Goal: Transaction & Acquisition: Purchase product/service

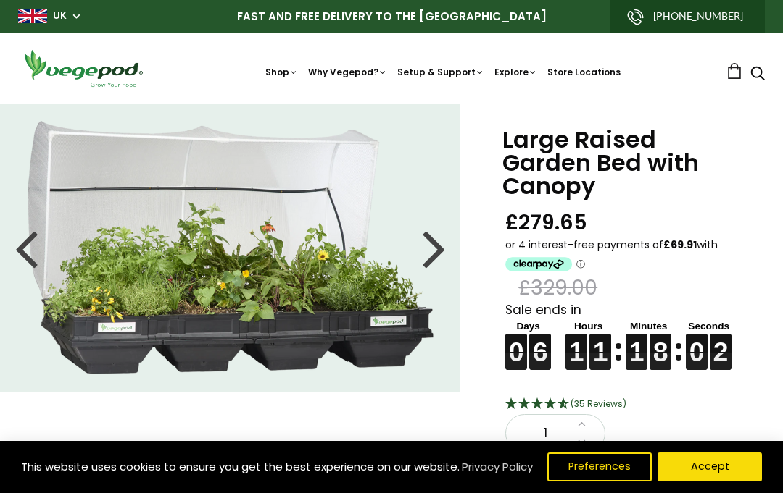
click at [301, 62] on nav "Shop Vegepod Bundles Vegepods Stands & Trolleys Kitchen Garden Accessories & Ot…" at bounding box center [442, 69] width 567 height 22
click at [391, 104] on img at bounding box center [391, 104] width 0 height 0
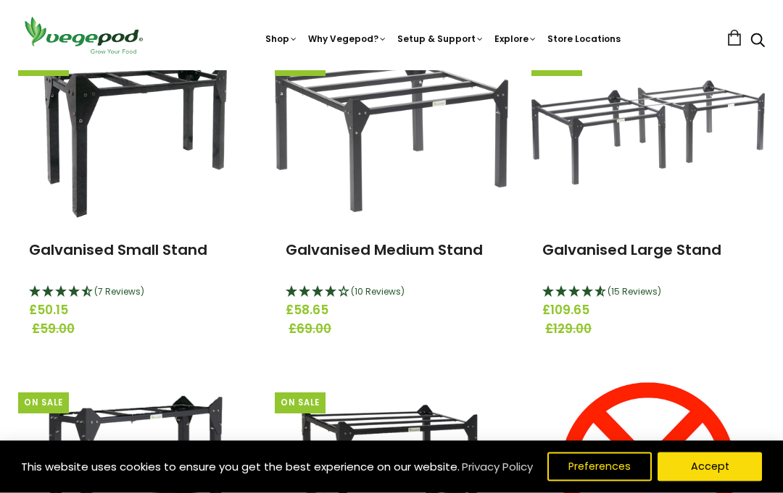
scroll to position [233, 0]
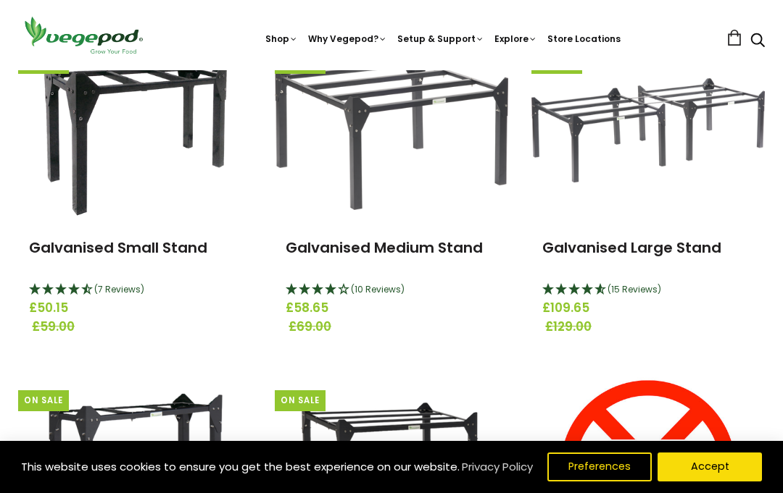
click at [617, 270] on h3 "Galvanised Large Stand" at bounding box center [648, 257] width 212 height 40
click at [580, 324] on span "£129.00" at bounding box center [651, 327] width 212 height 19
click at [641, 151] on img at bounding box center [647, 130] width 233 height 105
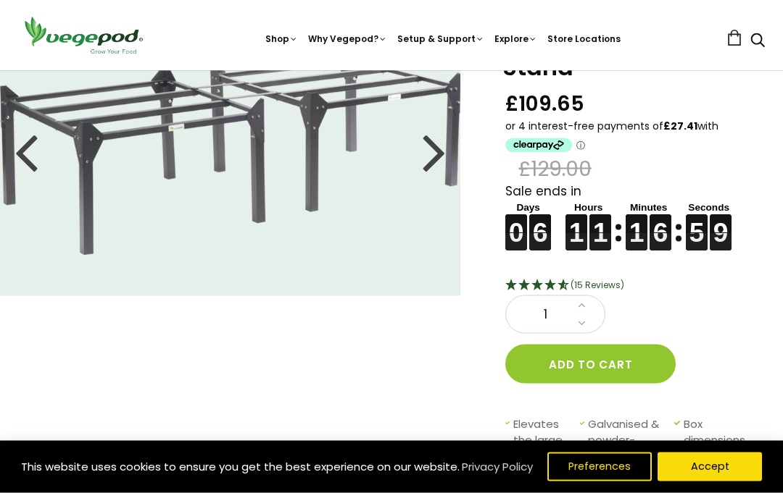
scroll to position [96, 0]
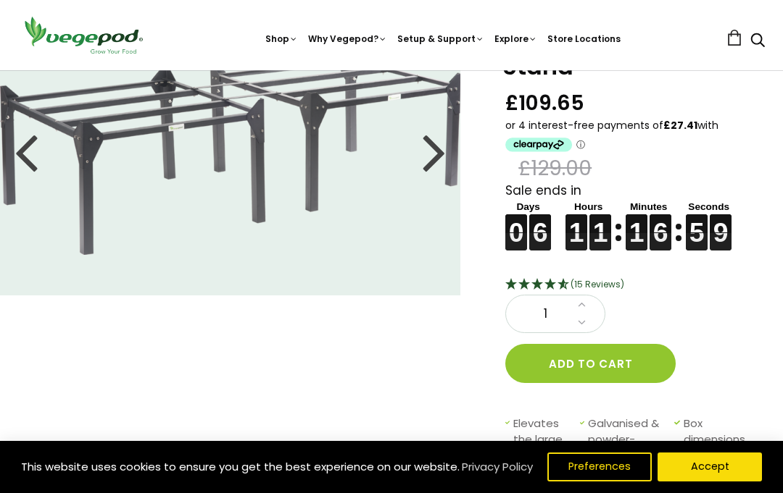
click at [621, 370] on button "Add to cart" at bounding box center [590, 363] width 170 height 39
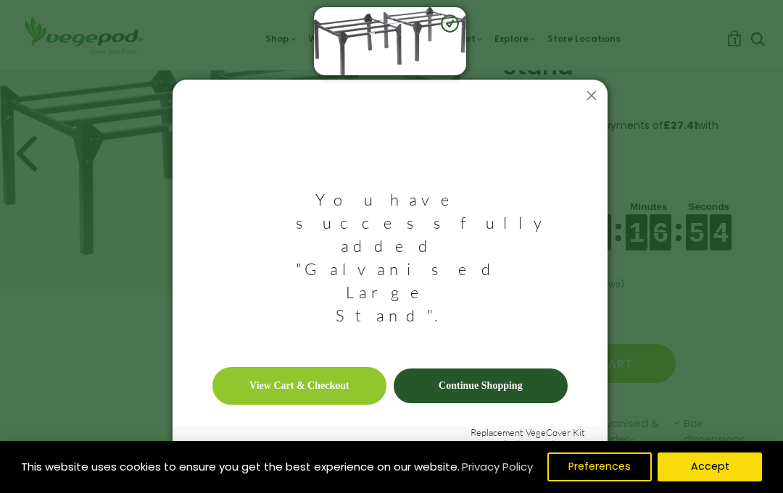
click at [543, 369] on link "Continue Shopping" at bounding box center [480, 386] width 174 height 35
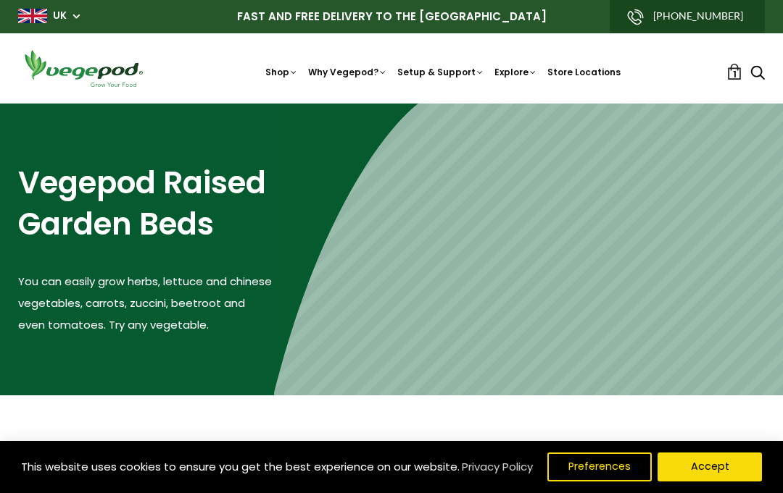
click at [391, 104] on img at bounding box center [391, 104] width 0 height 0
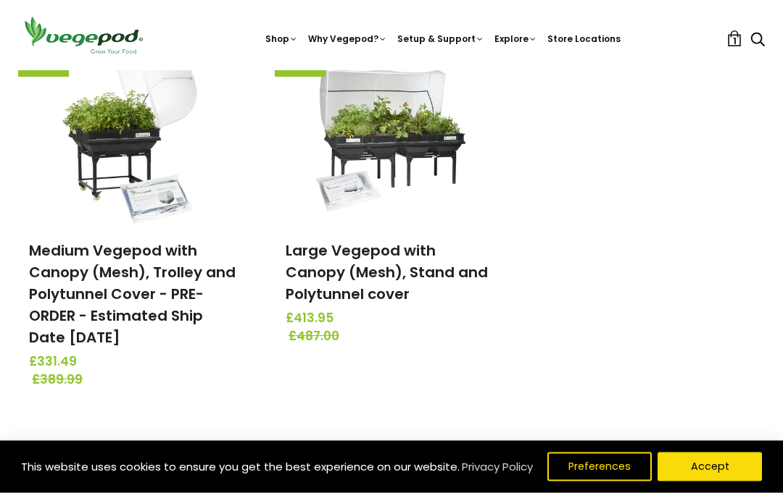
scroll to position [616, 0]
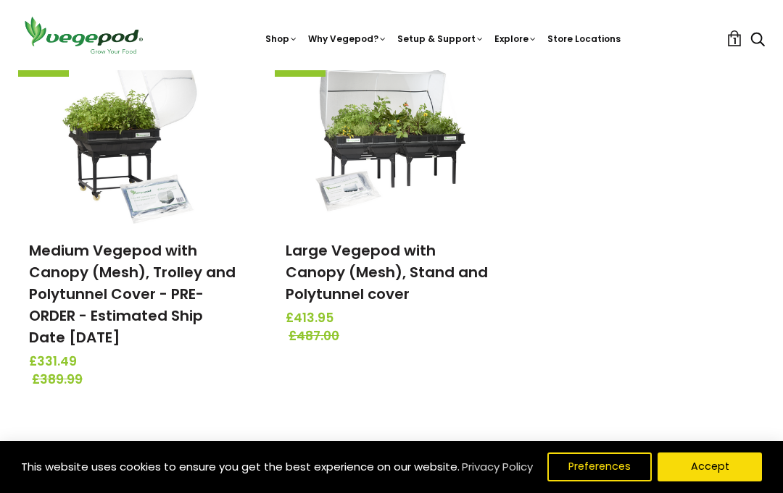
click at [311, 279] on link "Large Vegepod with Canopy (Mesh), Stand and Polytunnel cover" at bounding box center [387, 273] width 202 height 64
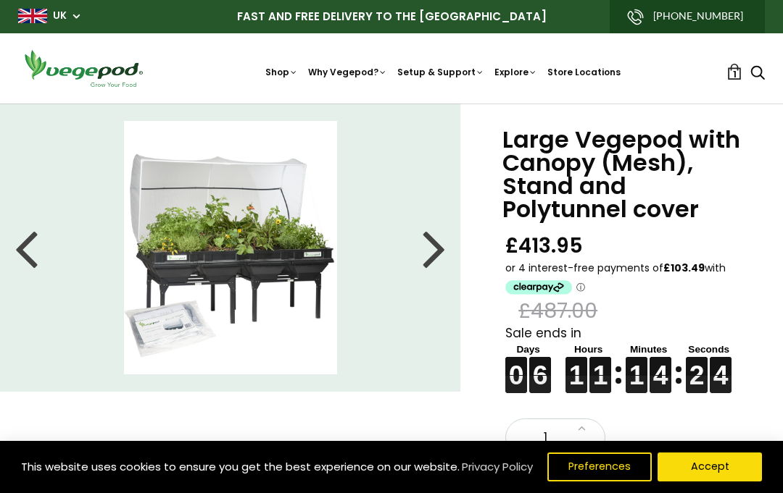
click at [391, 104] on img at bounding box center [391, 104] width 0 height 0
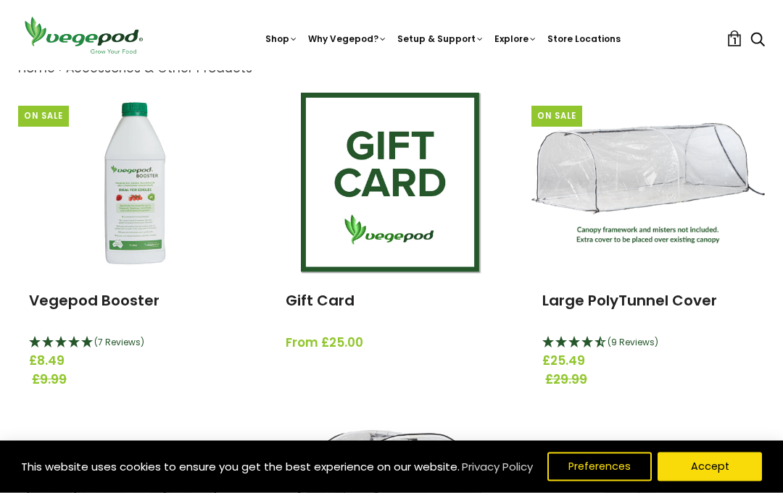
scroll to position [180, 0]
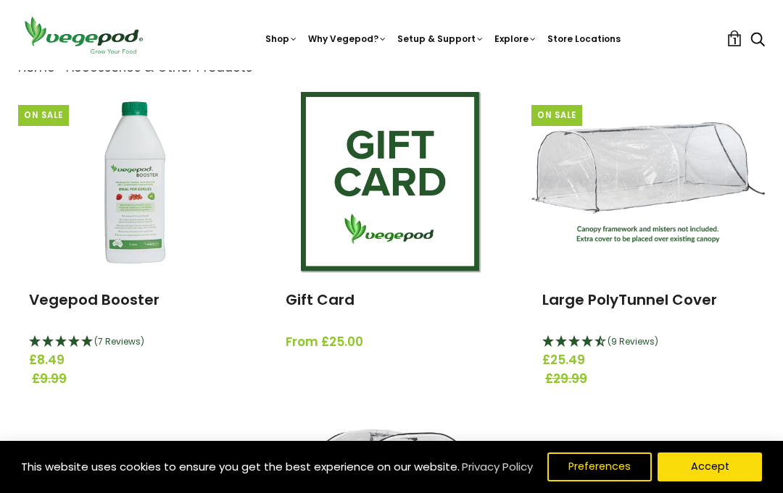
click at [574, 186] on img at bounding box center [647, 182] width 233 height 120
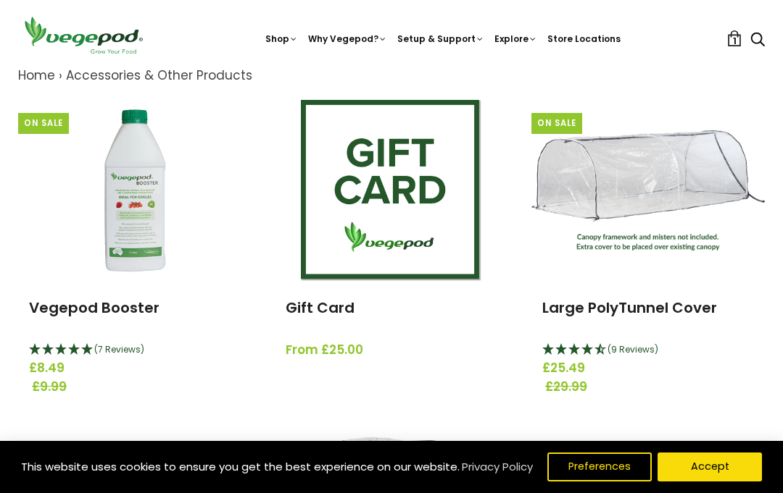
scroll to position [160, 0]
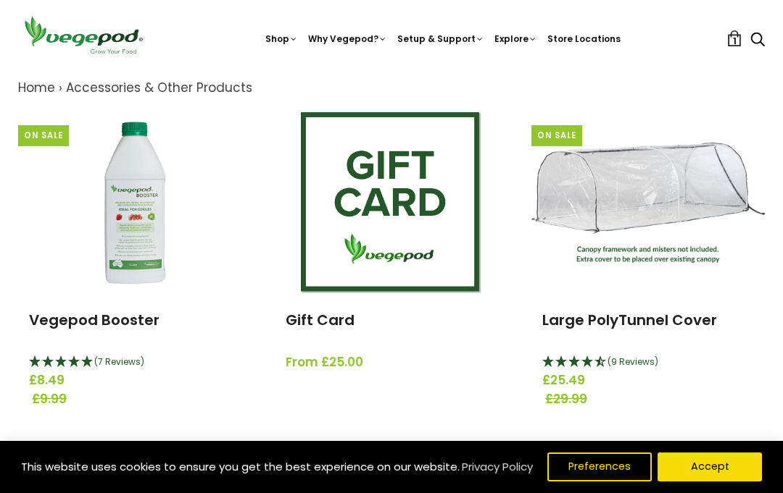
click at [130, 230] on img at bounding box center [134, 202] width 181 height 181
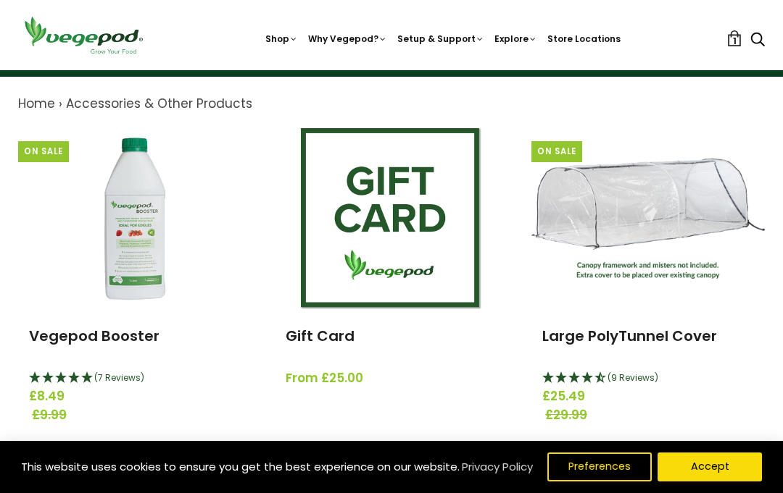
scroll to position [143, 0]
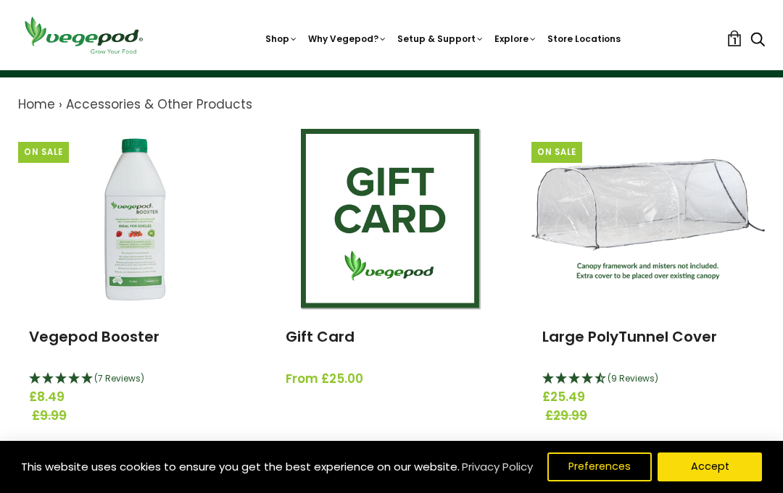
click at [391, 70] on img at bounding box center [391, 70] width 0 height 0
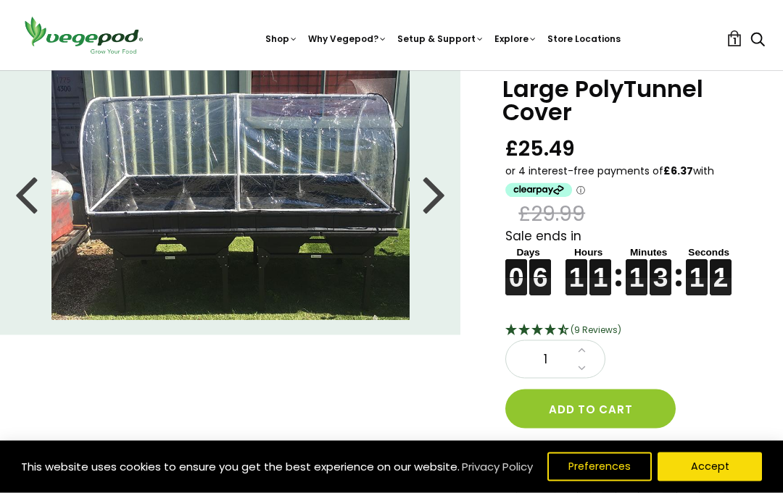
scroll to position [51, 0]
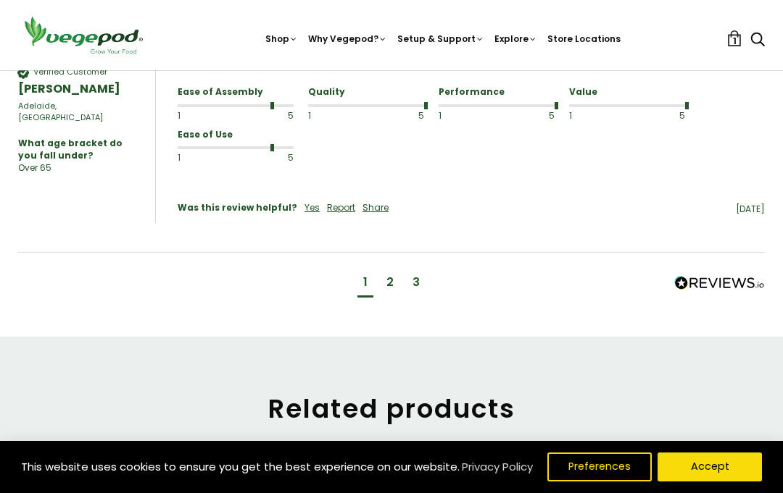
click at [395, 275] on div "2" at bounding box center [389, 284] width 19 height 27
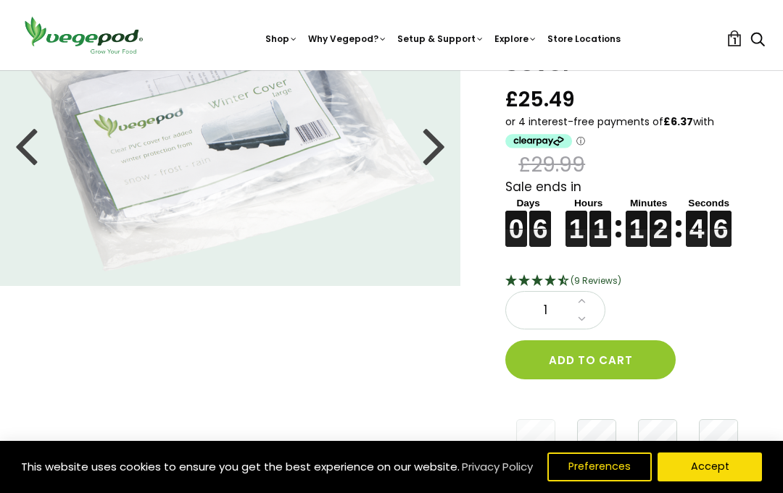
scroll to position [0, 0]
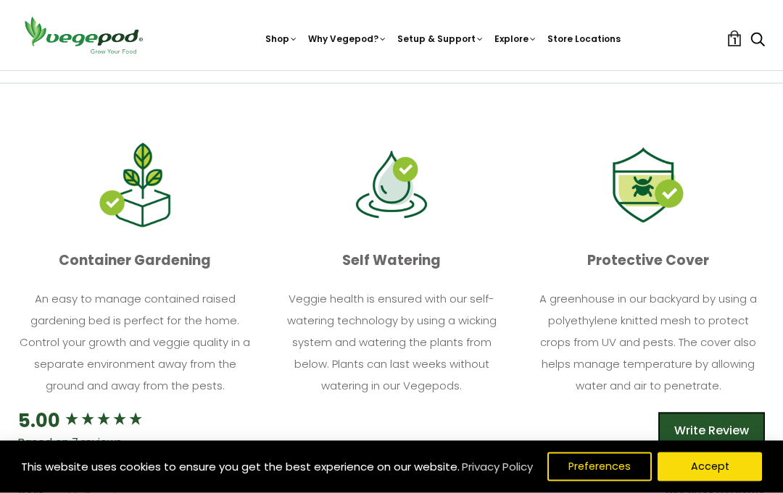
scroll to position [488, 0]
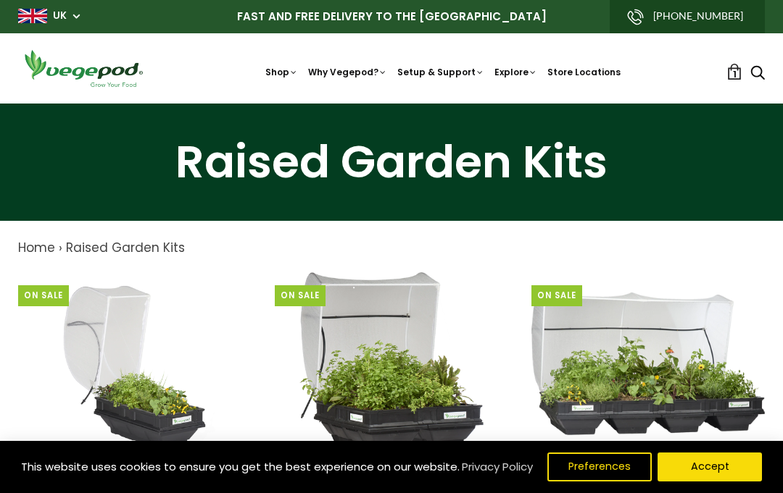
click at [391, 104] on img at bounding box center [391, 104] width 0 height 0
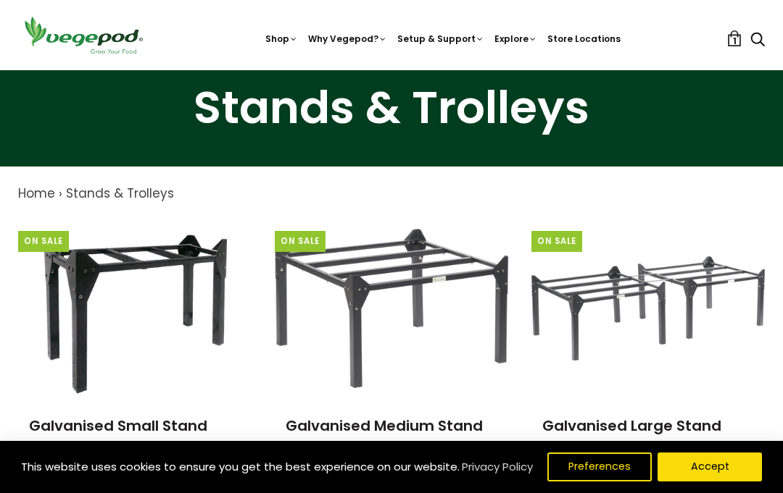
scroll to position [55, 0]
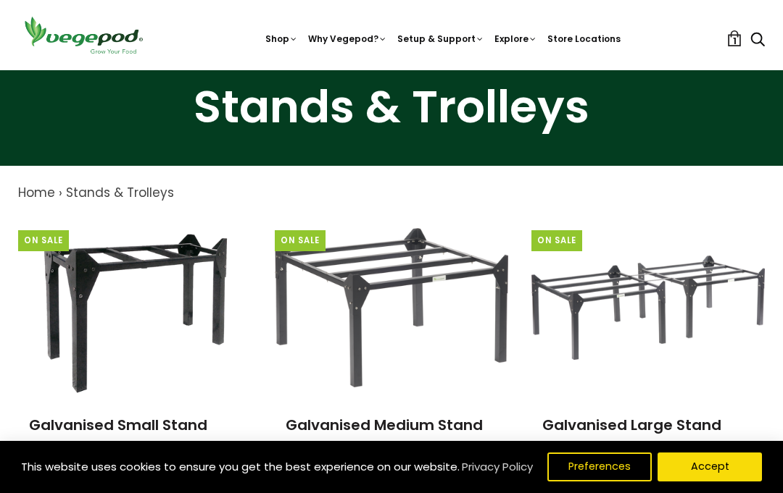
click at [391, 70] on img at bounding box center [391, 70] width 0 height 0
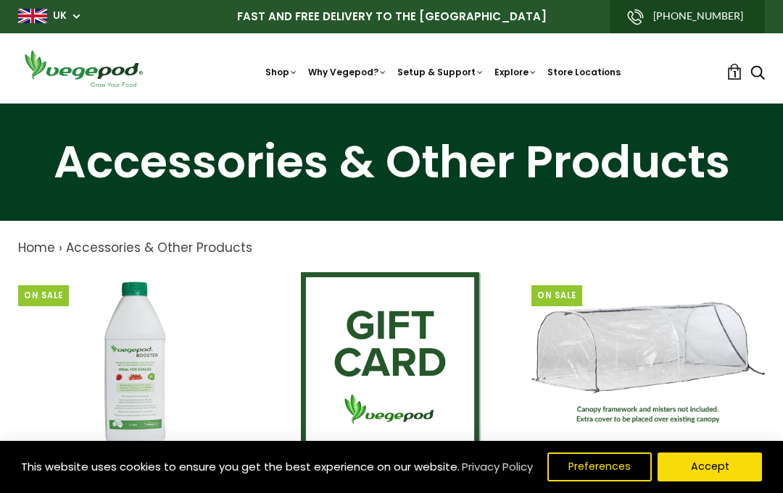
click at [391, 104] on img at bounding box center [391, 104] width 0 height 0
